Goal: Task Accomplishment & Management: Manage account settings

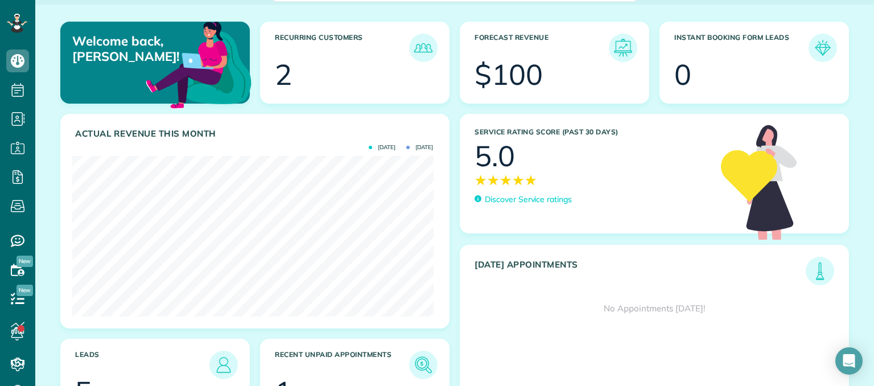
scroll to position [141, 0]
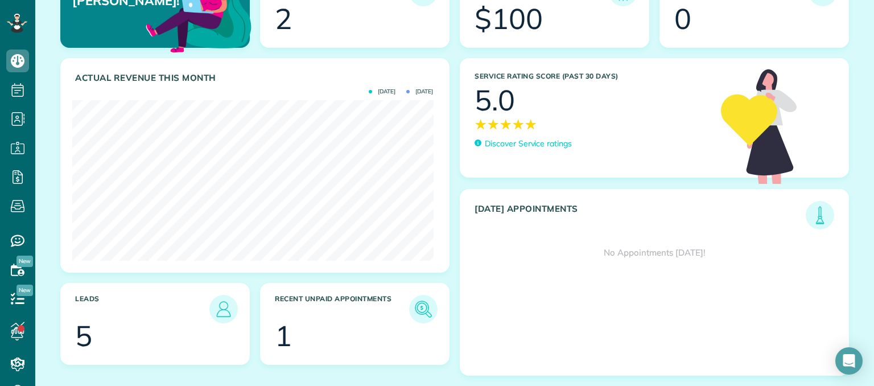
click at [130, 311] on h3 "Leads" at bounding box center [142, 309] width 134 height 28
click at [137, 326] on div at bounding box center [166, 337] width 138 height 28
click at [223, 303] on img at bounding box center [223, 309] width 26 height 26
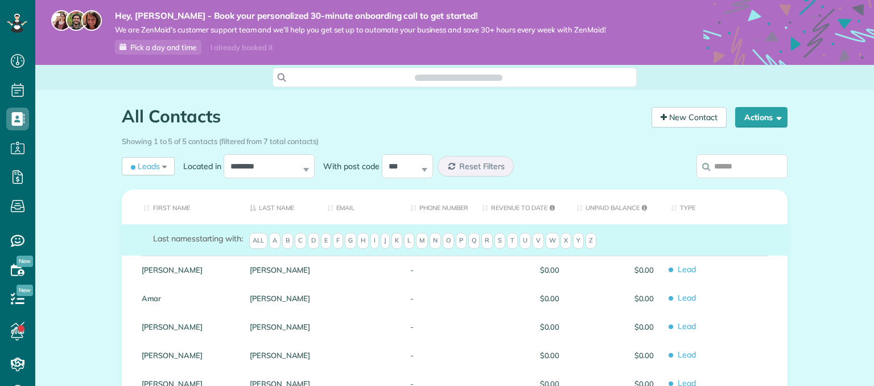
scroll to position [5, 5]
click at [778, 117] on button "Actions" at bounding box center [761, 117] width 52 height 20
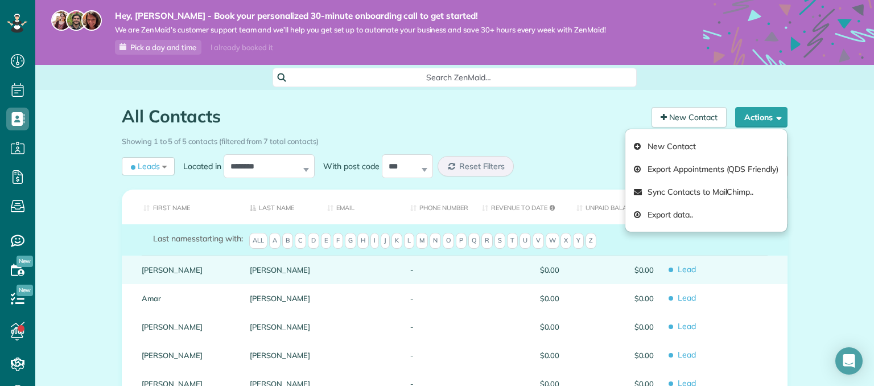
click at [506, 267] on span "$0.00" at bounding box center [520, 270] width 77 height 8
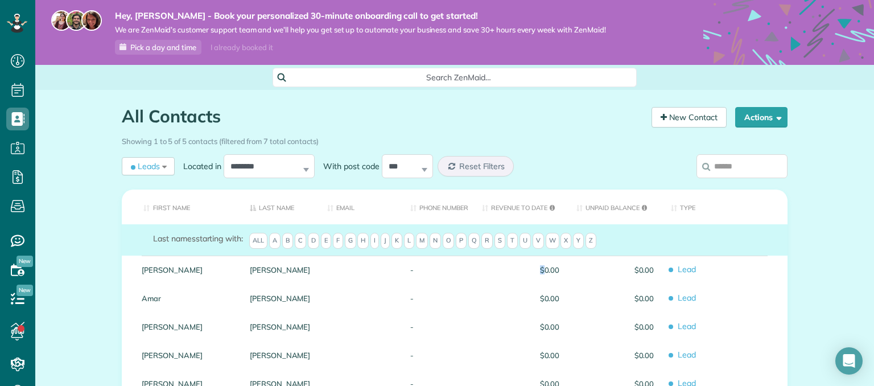
click at [506, 267] on span "$0.00" at bounding box center [520, 270] width 77 height 8
drag, startPoint x: 239, startPoint y: 268, endPoint x: 77, endPoint y: 214, distance: 170.2
click at [77, 214] on div "All Contacts Contacts in [GEOGRAPHIC_DATA] [2 min] New Contact Actions New Cont…" at bounding box center [454, 303] width 839 height 427
click at [159, 164] on div "Leads All Records All Customers Leads Former Customers Recurring Customers One-…" at bounding box center [148, 166] width 53 height 18
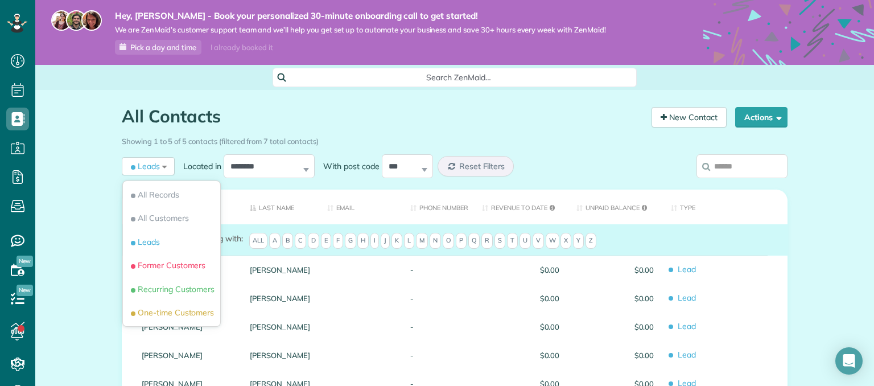
click at [80, 231] on div "All Contacts Contacts in [GEOGRAPHIC_DATA] [2 min] New Contact Actions New Cont…" at bounding box center [454, 303] width 839 height 427
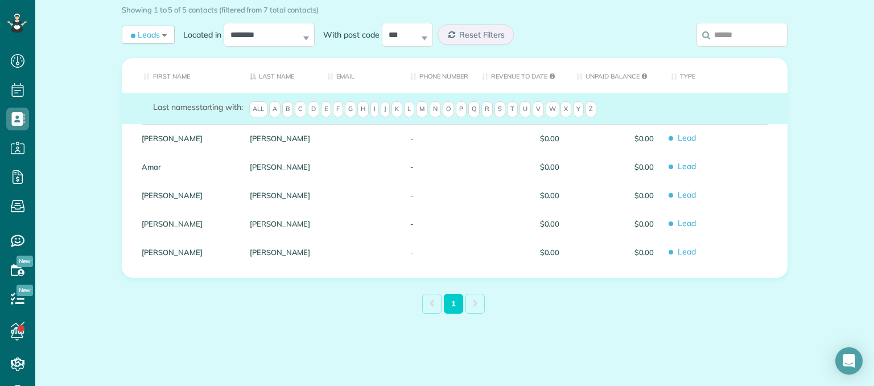
scroll to position [0, 0]
